Goal: Navigation & Orientation: Find specific page/section

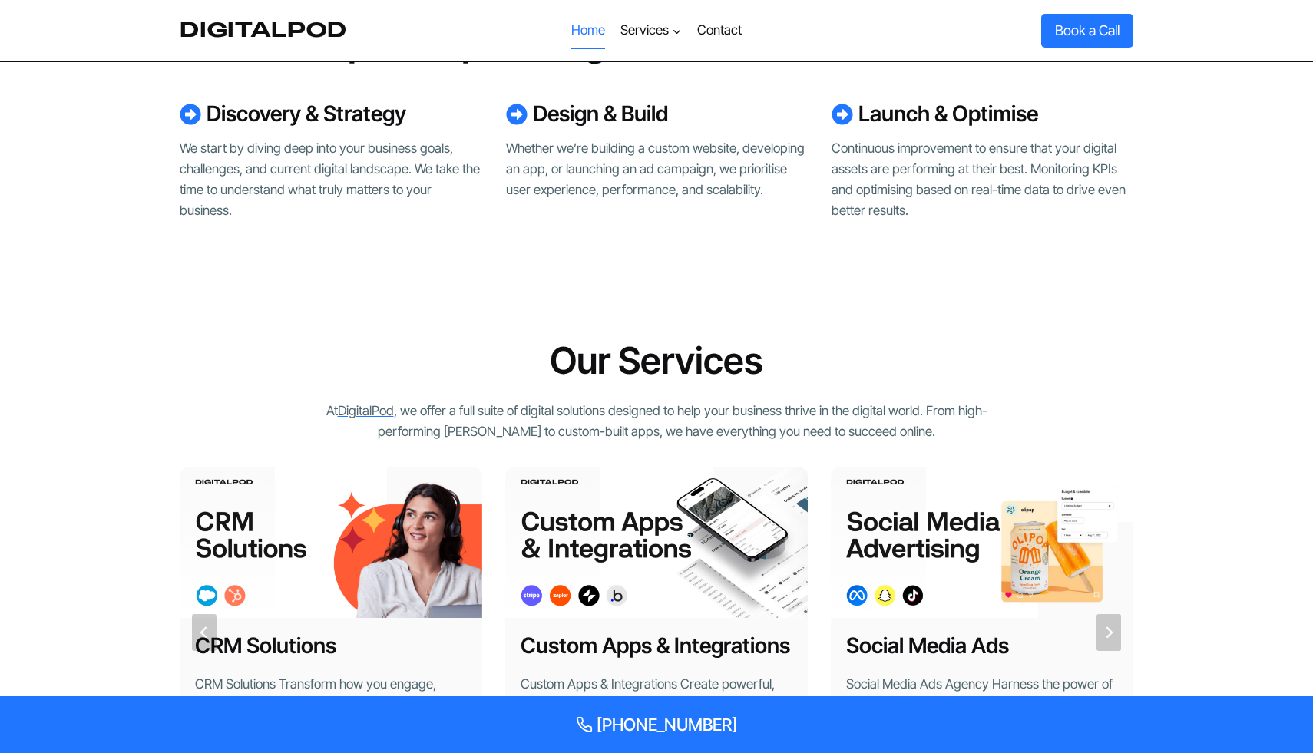
scroll to position [509, 0]
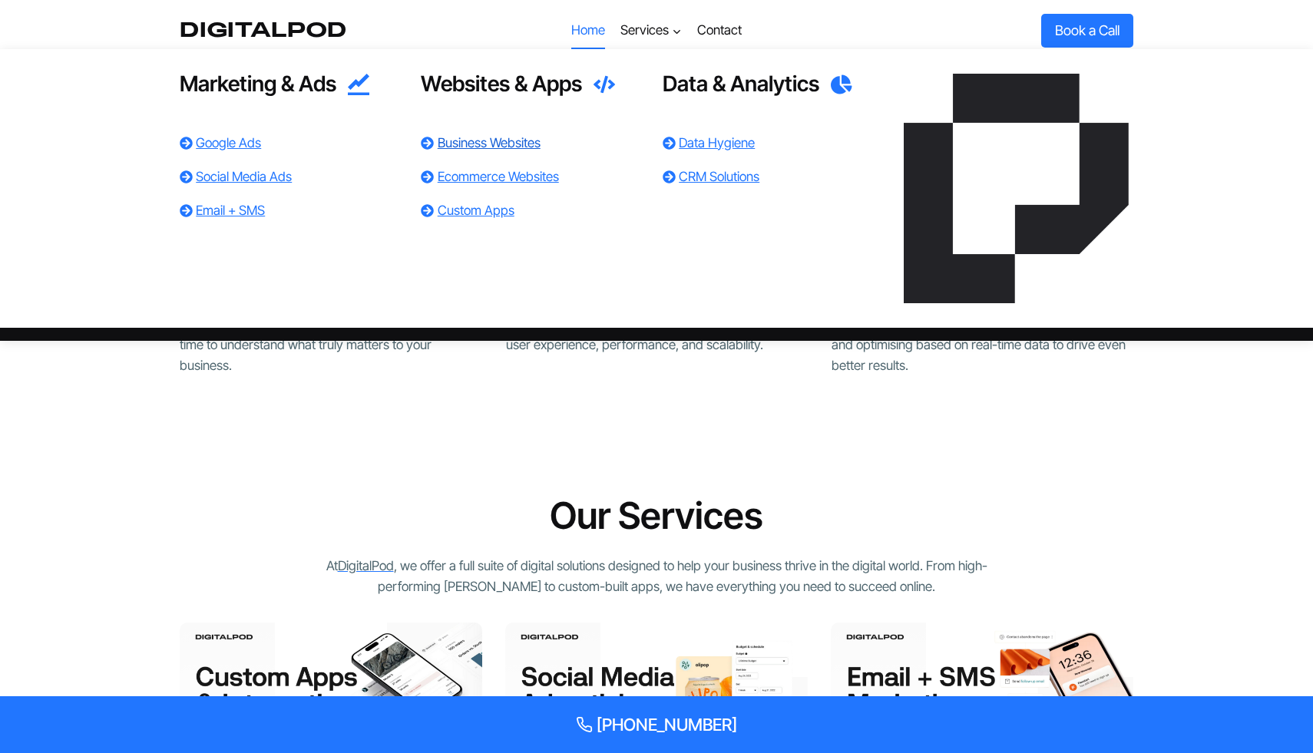
click at [514, 144] on link "Business Websites" at bounding box center [489, 142] width 103 height 15
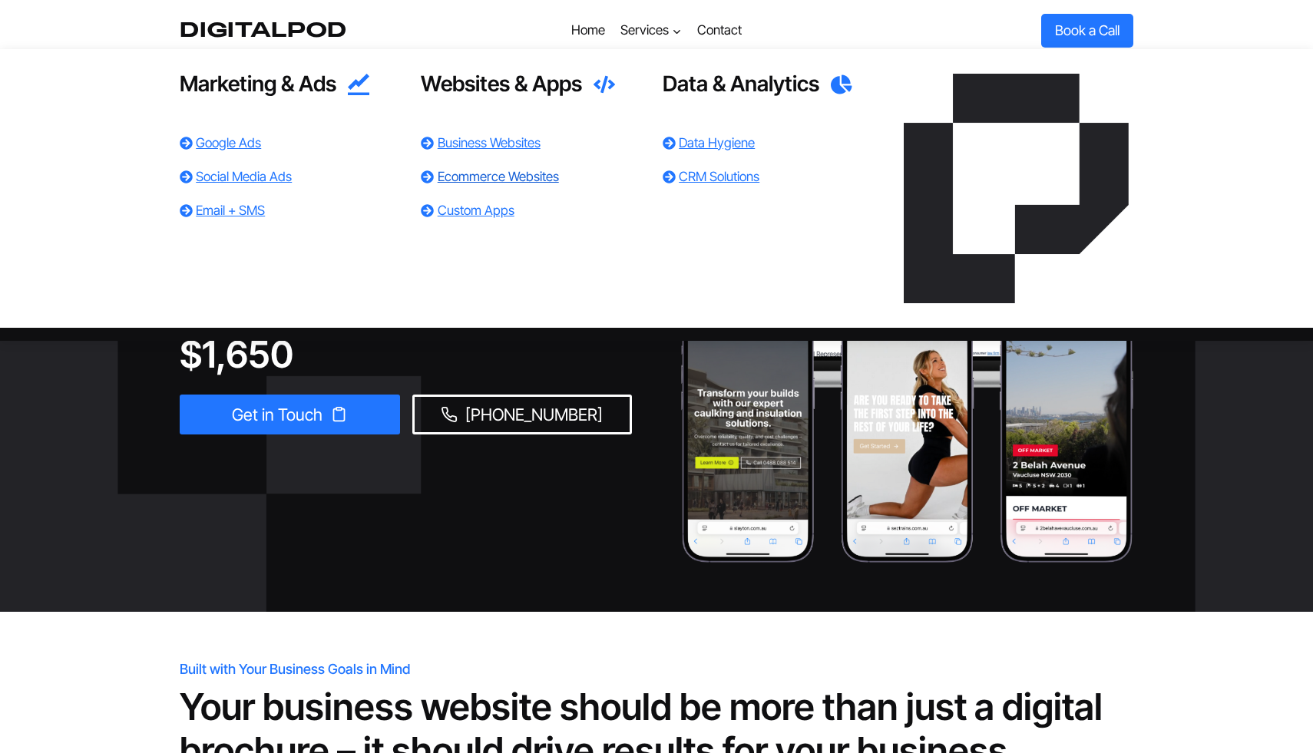
click at [509, 177] on link "Ecommerce Websites" at bounding box center [498, 176] width 121 height 15
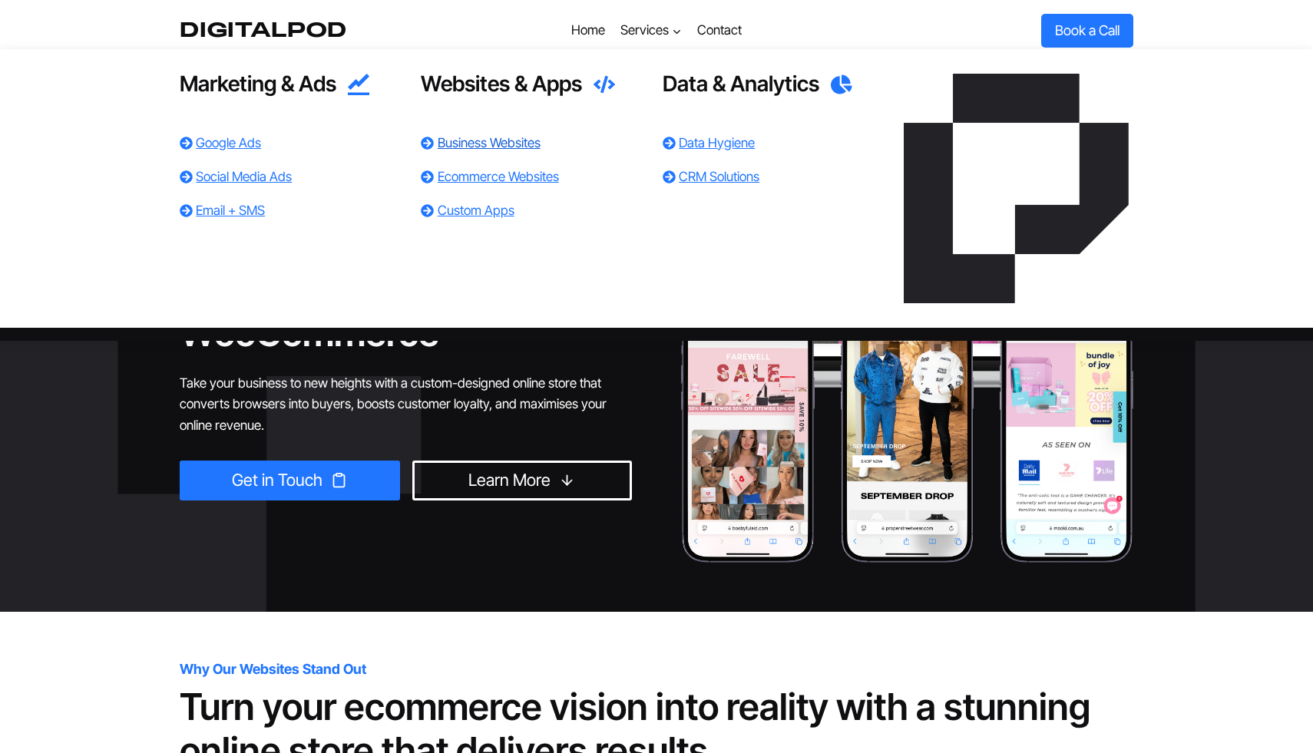
click at [514, 140] on link "Business Websites" at bounding box center [489, 142] width 103 height 15
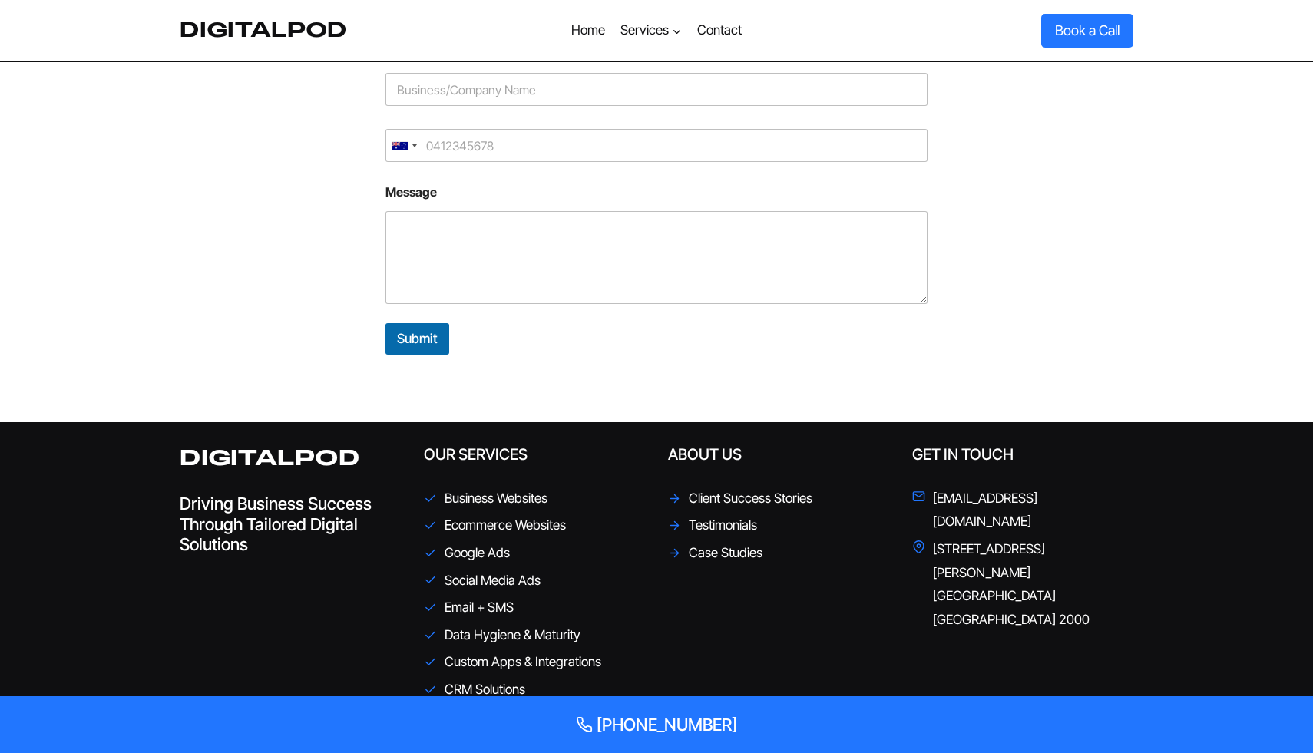
scroll to position [3810, 0]
